Goal: Task Accomplishment & Management: Manage account settings

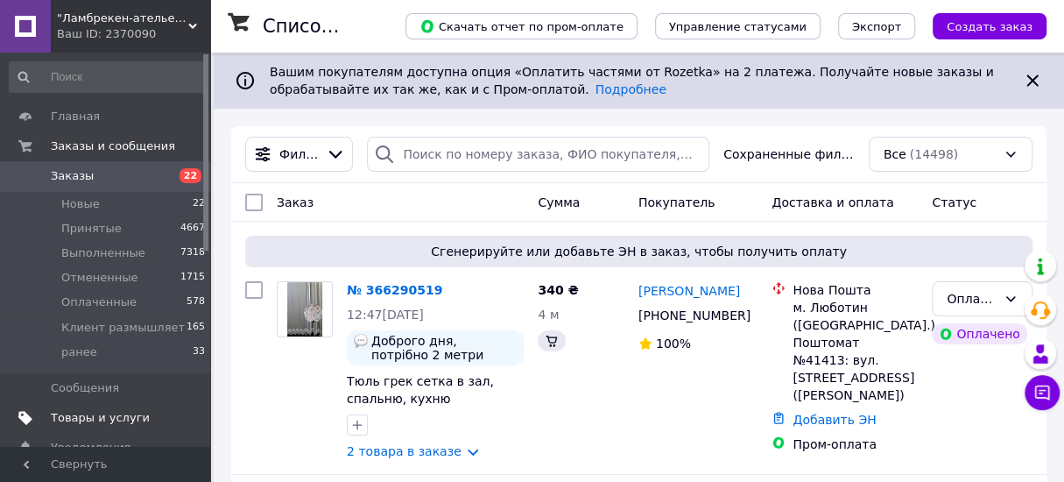
click at [99, 414] on span "Товары и услуги" at bounding box center [100, 418] width 99 height 16
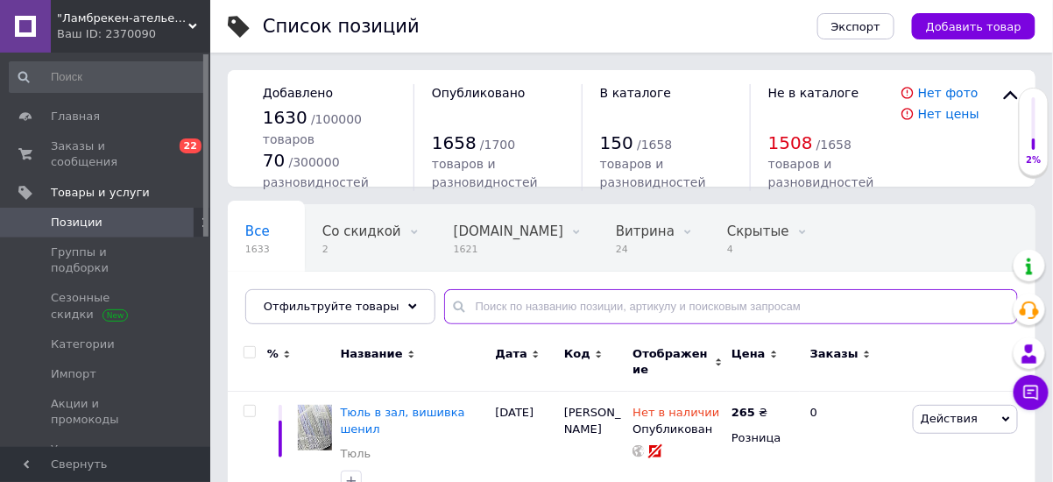
click at [526, 307] on input "text" at bounding box center [731, 306] width 574 height 35
click at [476, 306] on input "text" at bounding box center [731, 306] width 574 height 35
paste input "2558442924"
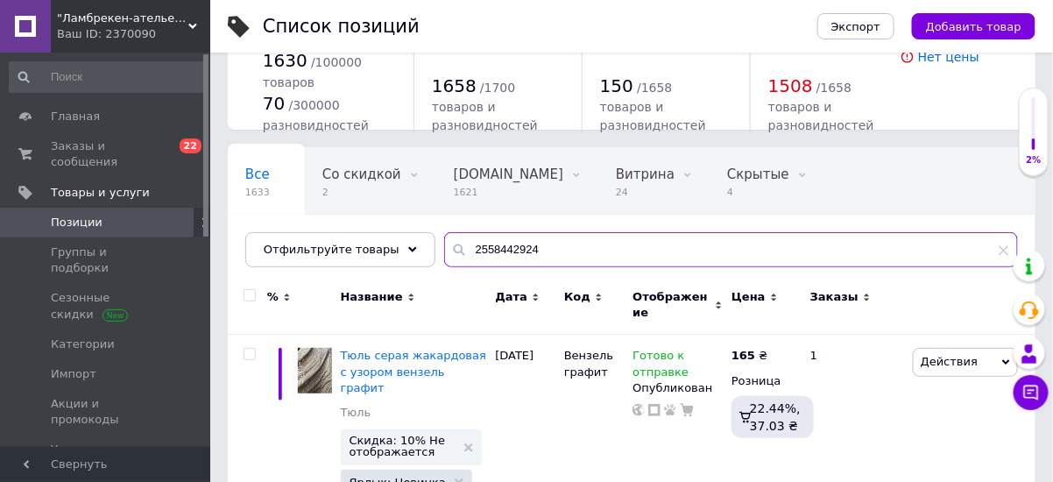
scroll to position [138, 0]
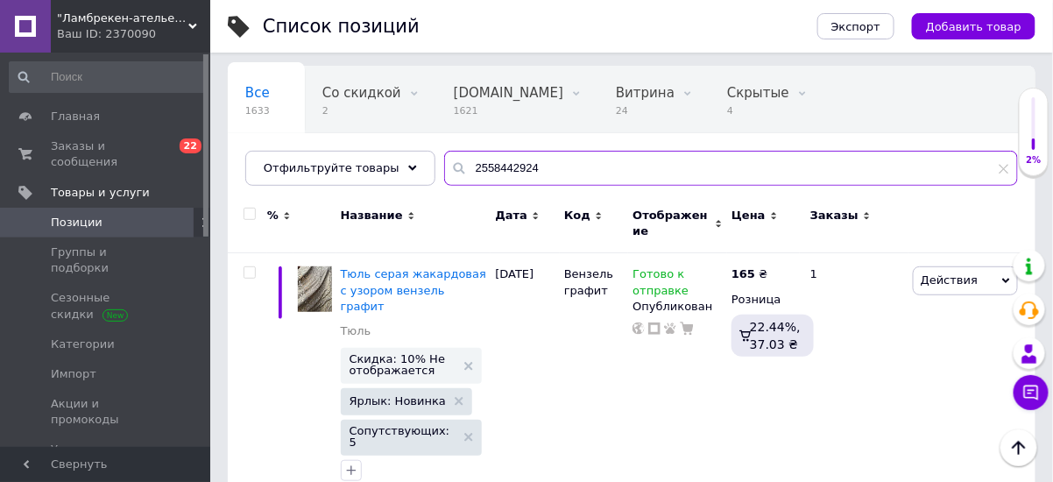
type input "2558442924"
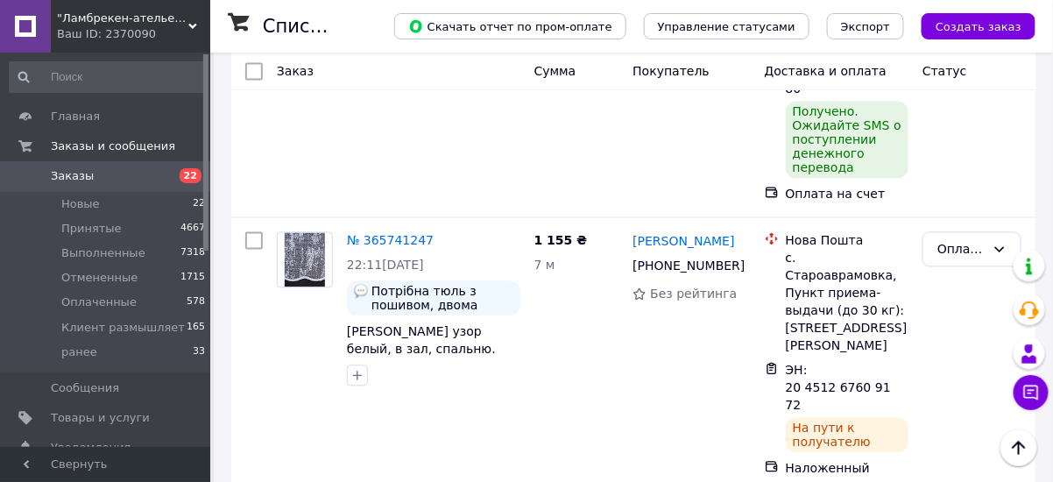
scroll to position [911, 0]
click at [74, 181] on span "Заказы" at bounding box center [72, 176] width 43 height 16
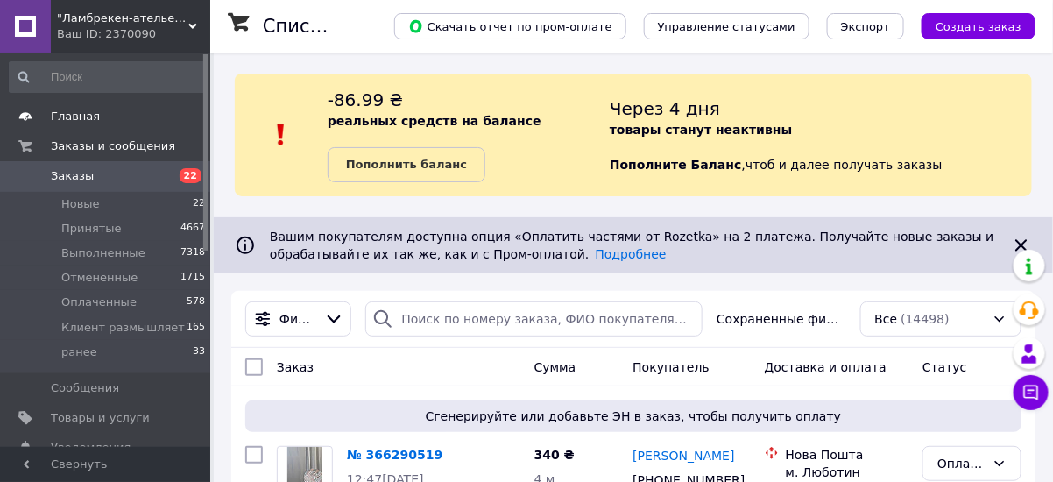
drag, startPoint x: 63, startPoint y: 180, endPoint x: 88, endPoint y: 127, distance: 59.2
click at [64, 180] on span "Заказы" at bounding box center [72, 176] width 43 height 16
click at [84, 117] on span "Главная" at bounding box center [75, 117] width 49 height 16
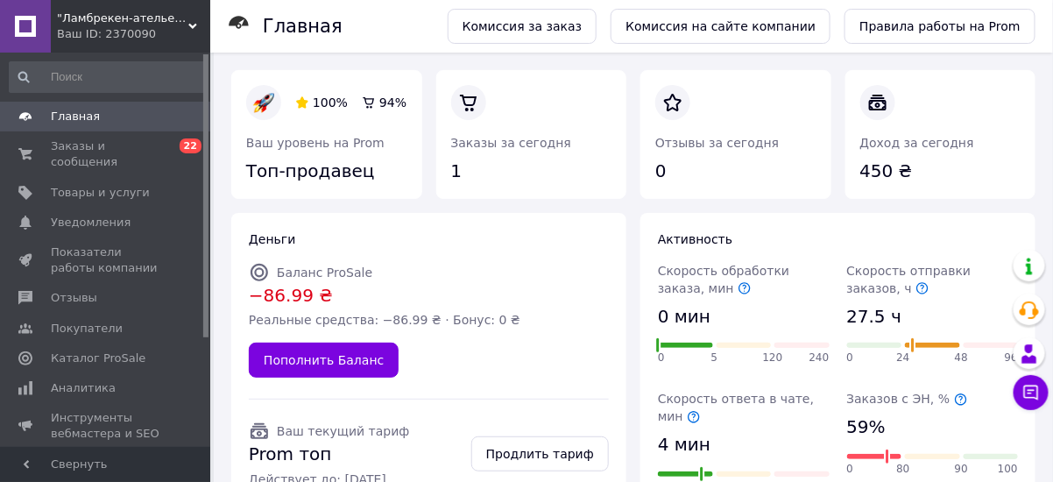
click at [437, 55] on div "100% 94% Ваш уровень на Prom Топ-продавец Заказы за сегодня 1 Отзывы за сегодня…" at bounding box center [633, 471] width 839 height 837
